Goal: Information Seeking & Learning: Compare options

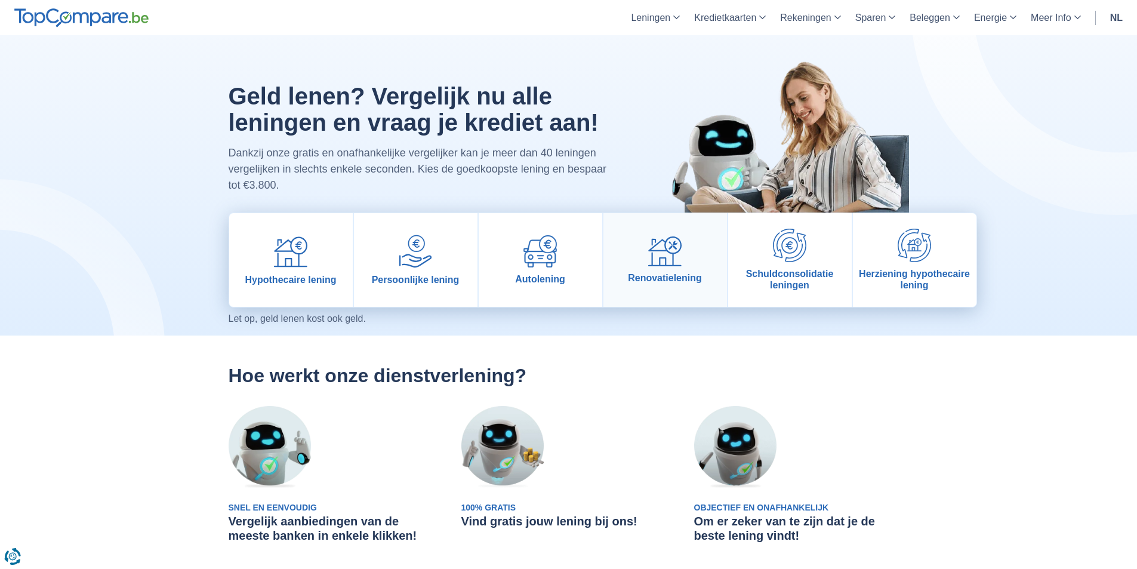
click at [671, 257] on img at bounding box center [664, 251] width 33 height 30
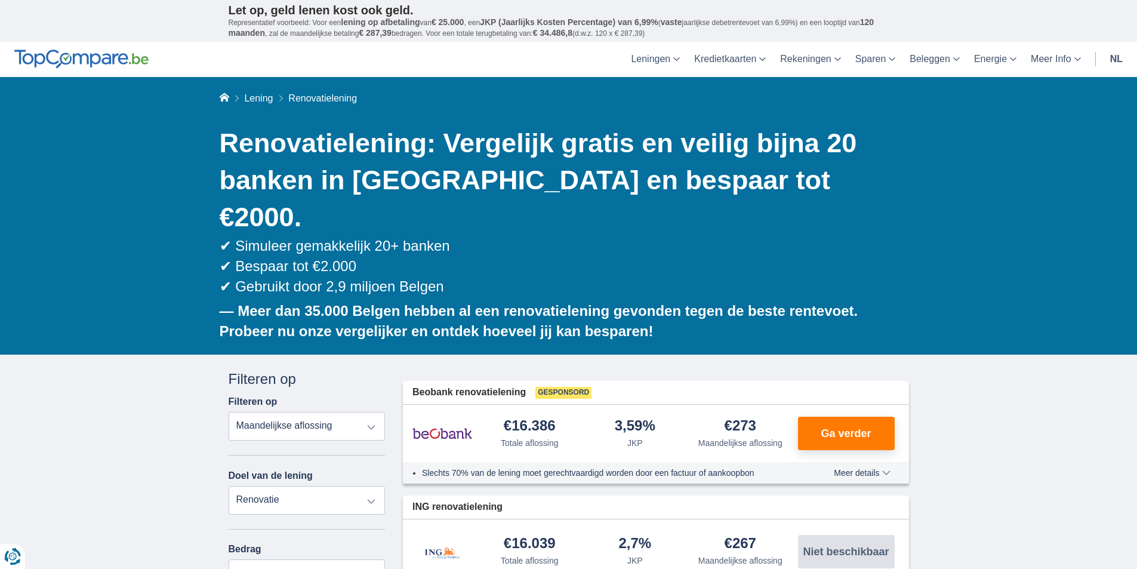
click at [350, 412] on select "Totale aflossing JKP Maandelijkse aflossing" at bounding box center [307, 426] width 157 height 29
select select "trp+"
click at [229, 412] on select "Totale aflossing JKP Maandelijkse aflossing" at bounding box center [307, 426] width 157 height 29
click at [256, 559] on input "15.000" at bounding box center [307, 573] width 157 height 29
type input "9.000"
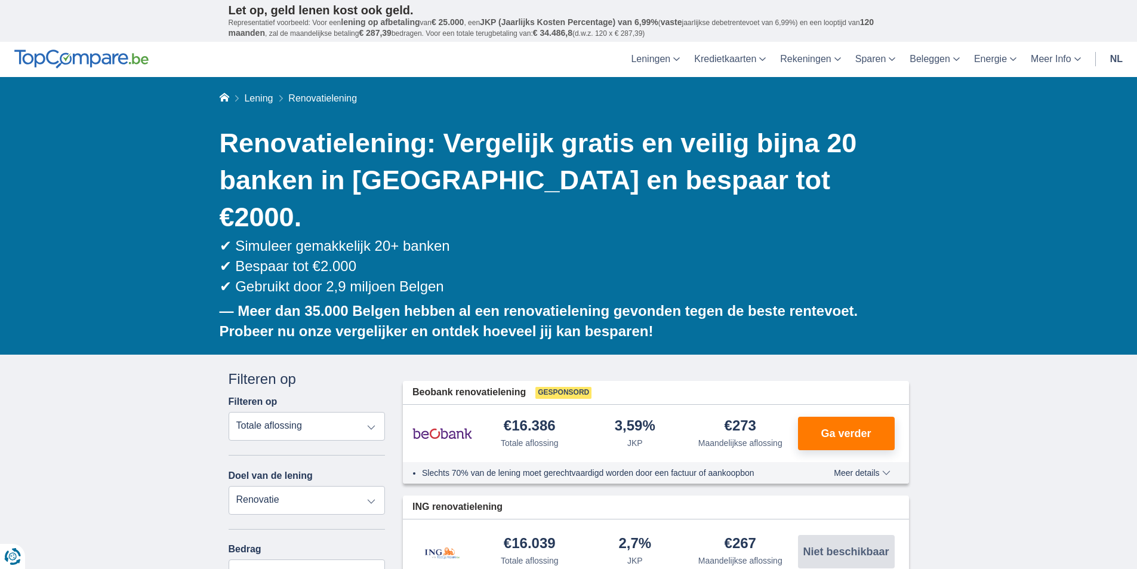
type input "9250"
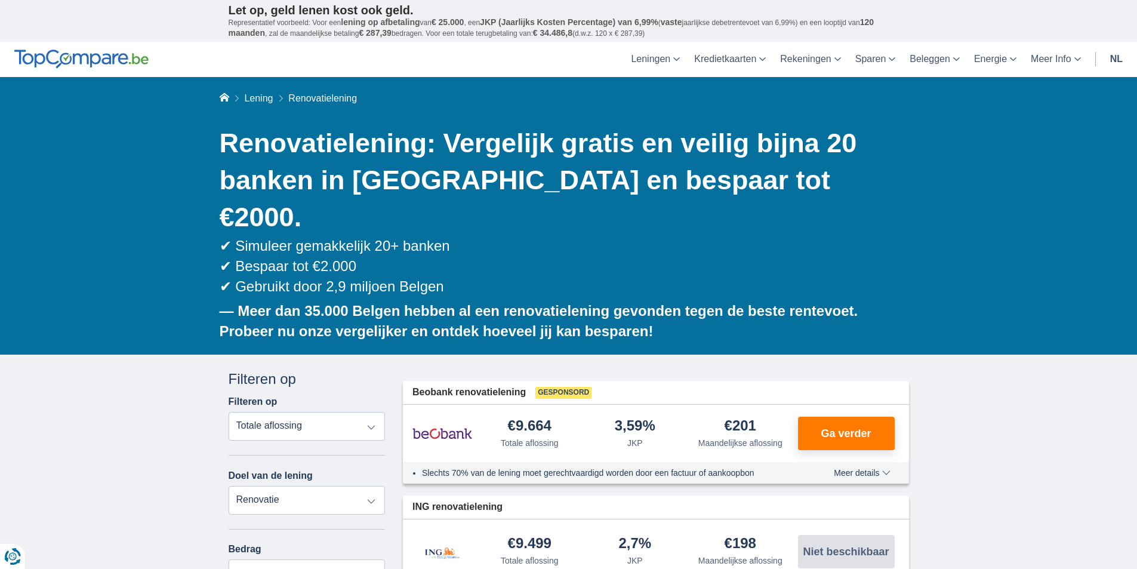
drag, startPoint x: 193, startPoint y: 526, endPoint x: 177, endPoint y: 544, distance: 24.1
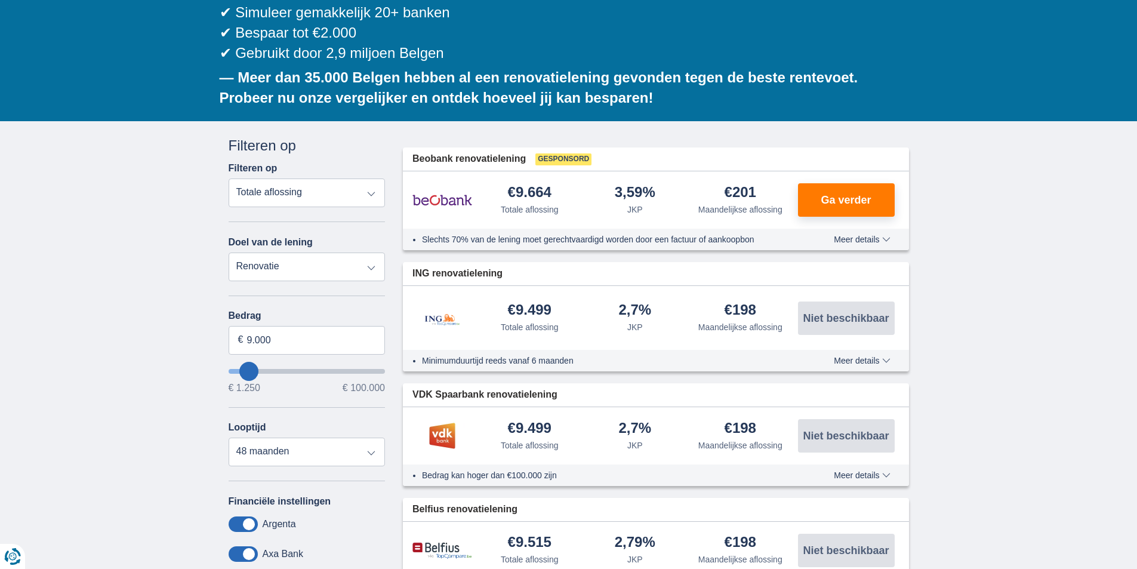
scroll to position [239, 0]
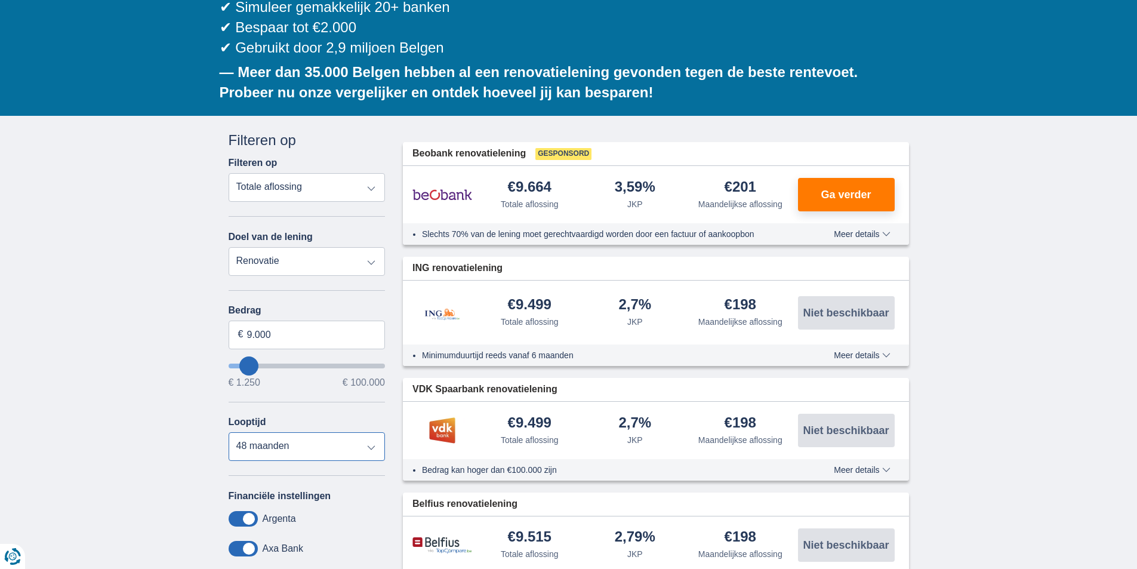
click at [371, 432] on select "12 maanden 18 maanden 24 maanden 30 maanden 36 maanden 42 maanden 48 maanden" at bounding box center [307, 446] width 157 height 29
click at [229, 432] on select "12 maanden 18 maanden 24 maanden 30 maanden 36 maanden 42 maanden 48 maanden" at bounding box center [307, 446] width 157 height 29
click at [325, 432] on select "12 maanden 18 maanden 24 maanden 30 maanden 36 maanden 42 maanden 48 maanden" at bounding box center [307, 446] width 157 height 29
click at [229, 432] on select "12 maanden 18 maanden 24 maanden 30 maanden 36 maanden 42 maanden 48 maanden" at bounding box center [307, 446] width 157 height 29
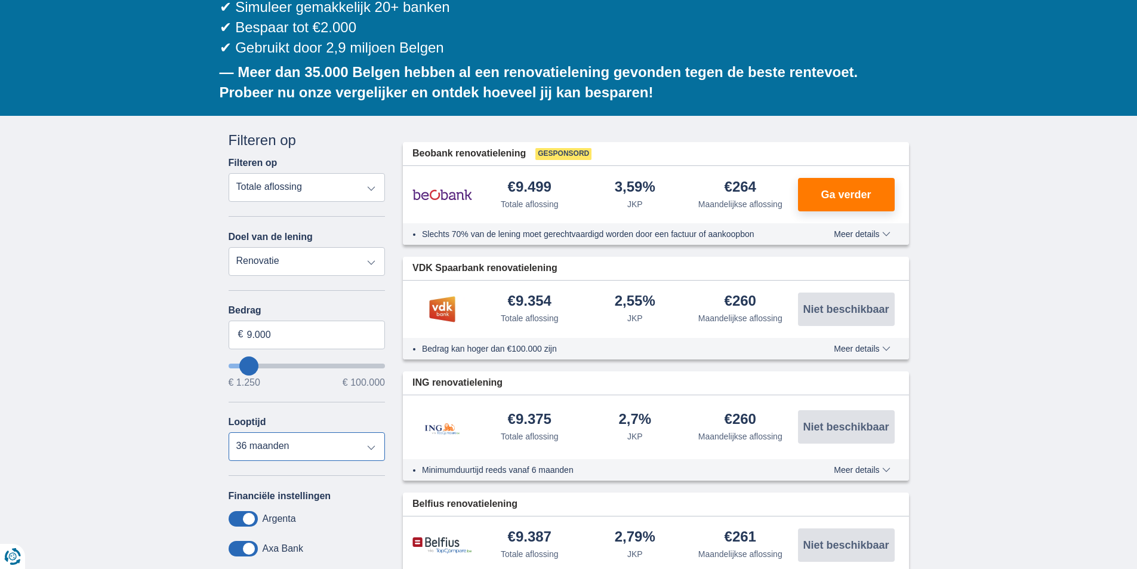
click at [347, 432] on select "12 maanden 18 maanden 24 maanden 30 maanden 36 maanden 42 maanden 48 maanden" at bounding box center [307, 446] width 157 height 29
select select "30"
click at [229, 432] on select "12 maanden 18 maanden 24 maanden 30 maanden 36 maanden 42 maanden 48 maanden" at bounding box center [307, 446] width 157 height 29
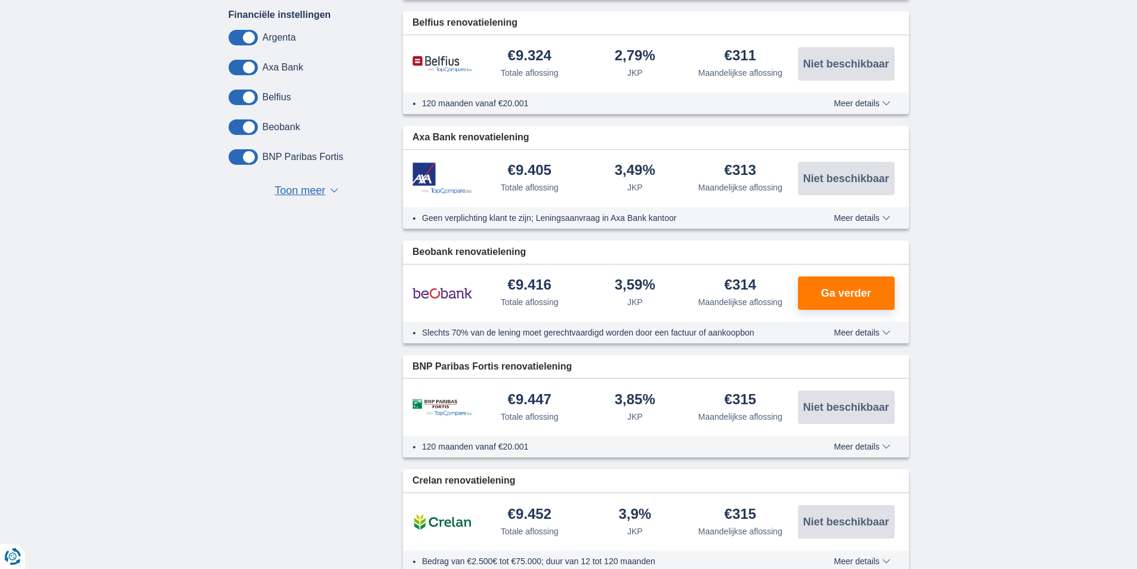
scroll to position [716, 0]
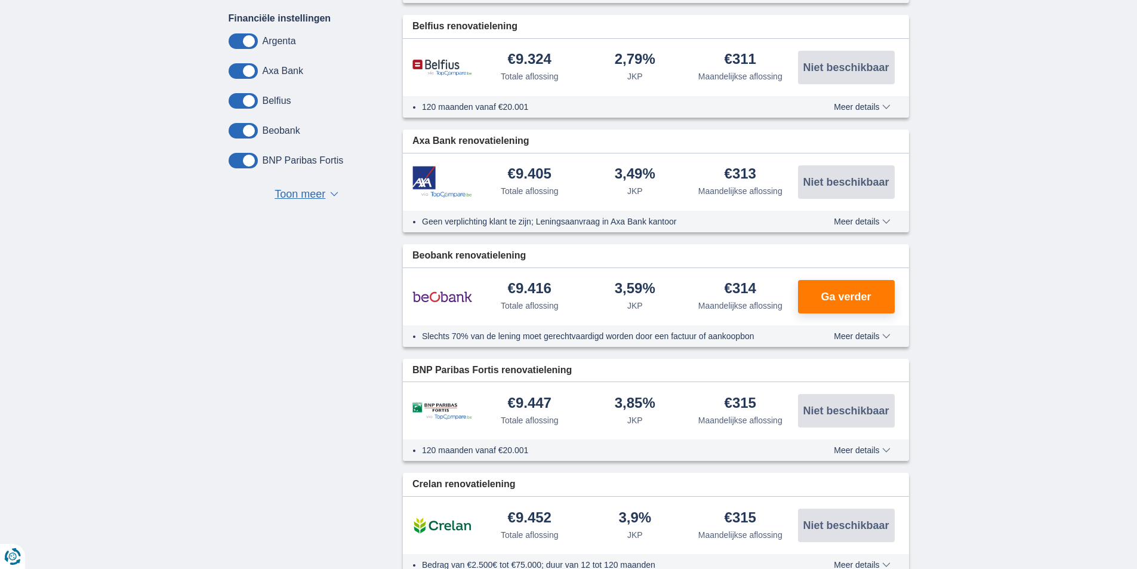
click at [331, 403] on div "Annuleren Filters Filteren op Filteren op Totale aflossing JKP Maandelijkse afl…" at bounding box center [569, 520] width 698 height 1734
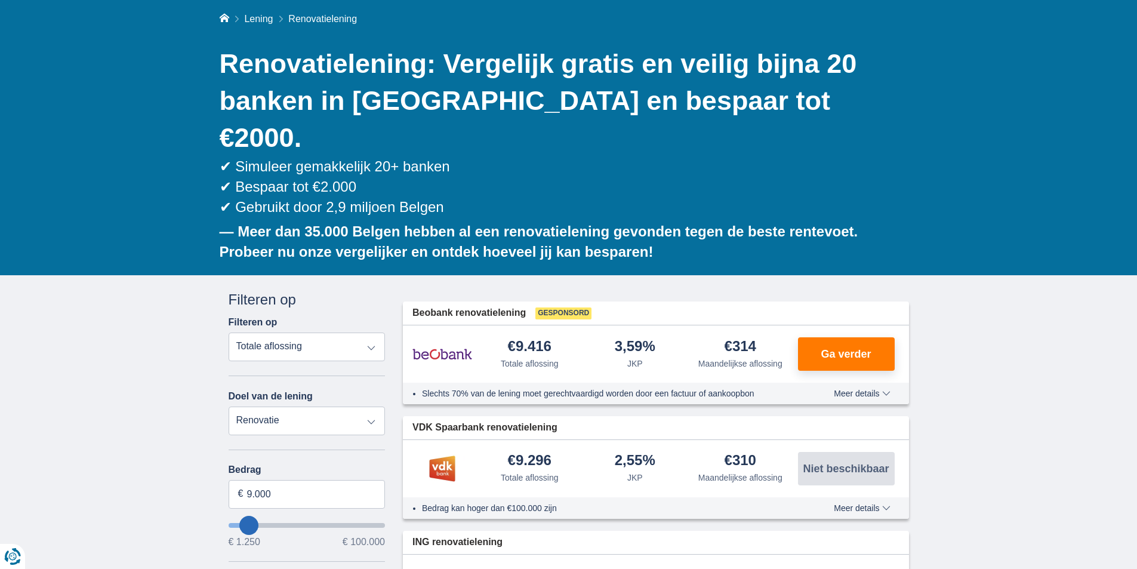
scroll to position [0, 0]
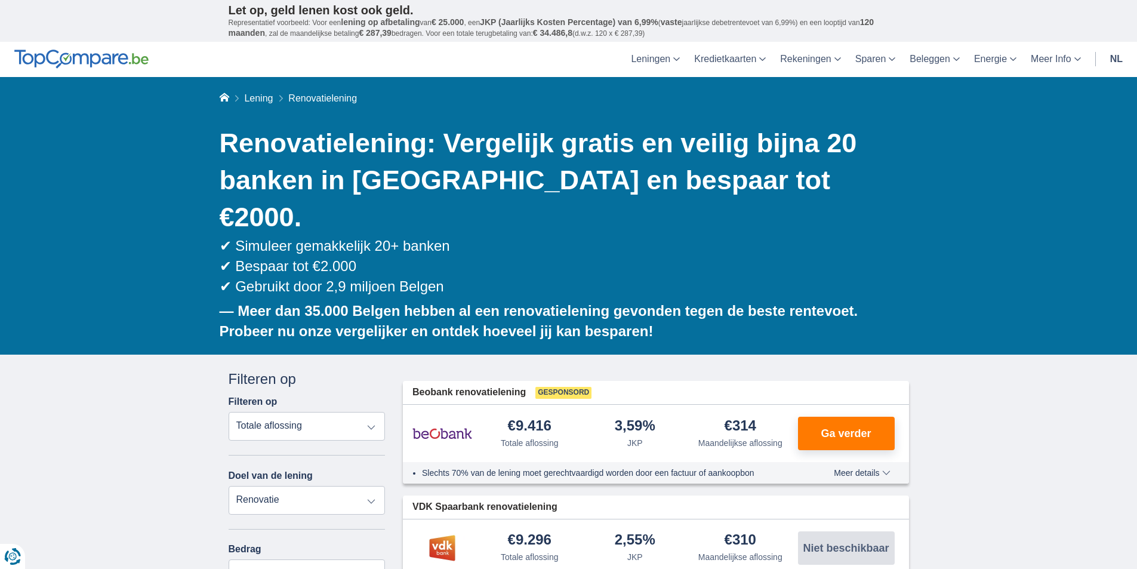
click at [359, 486] on select "Persoonlijke lening Auto Moto / fiets Mobilhome / caravan Renovatie Energie Sch…" at bounding box center [307, 500] width 157 height 29
